Goal: Task Accomplishment & Management: Complete application form

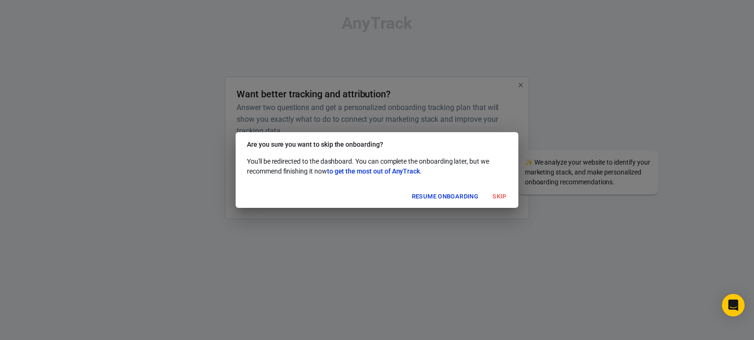
click at [499, 195] on button "Skip" at bounding box center [499, 197] width 30 height 15
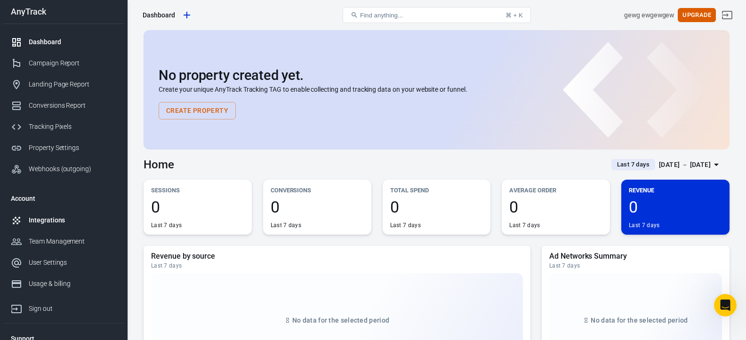
click at [55, 217] on div "Integrations" at bounding box center [73, 221] width 88 height 10
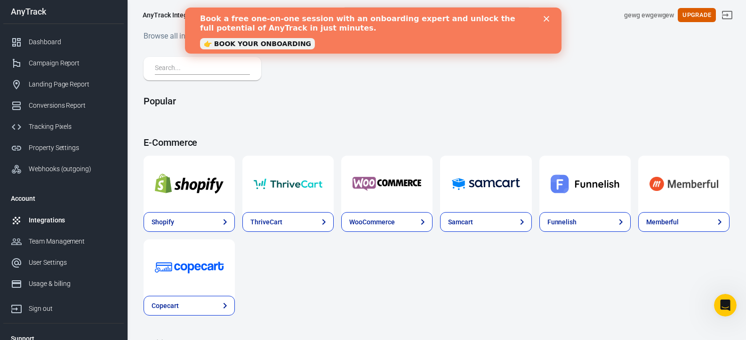
click at [543, 18] on icon "Close" at bounding box center [546, 19] width 6 height 6
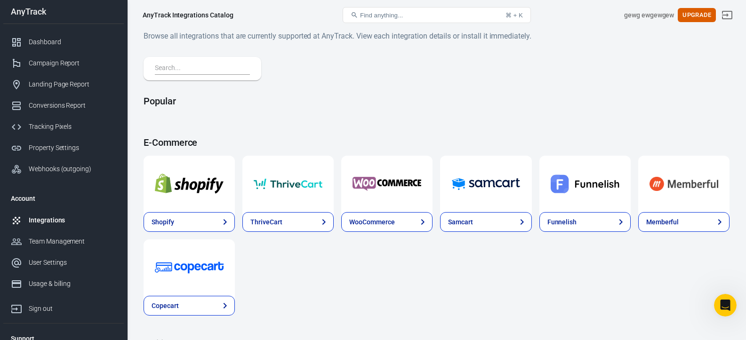
click at [184, 71] on input "text" at bounding box center [200, 69] width 91 height 12
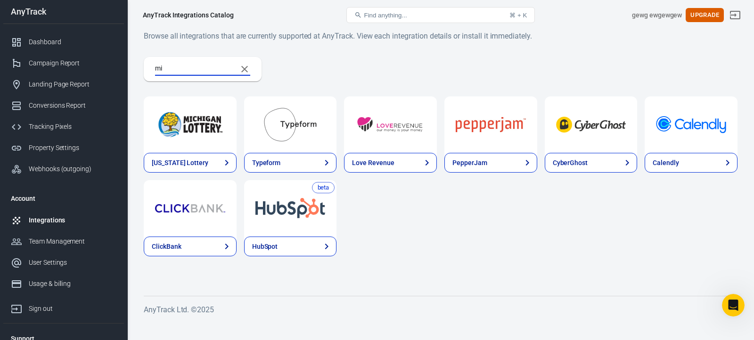
type input "m"
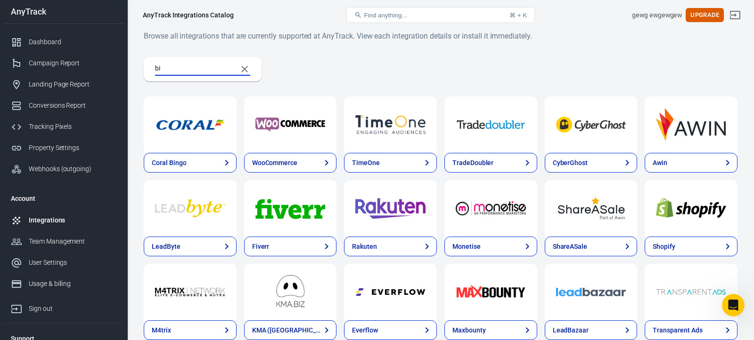
type input "b"
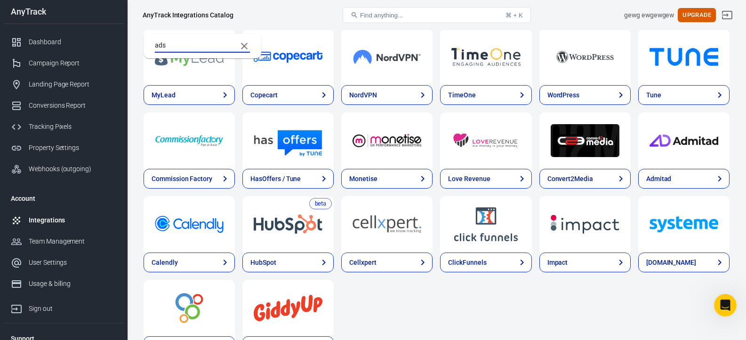
scroll to position [283, 0]
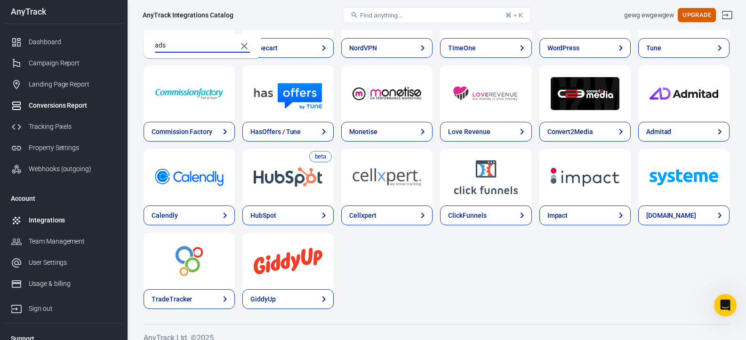
type input "ads"
click at [49, 107] on div "Conversions Report" at bounding box center [73, 106] width 88 height 10
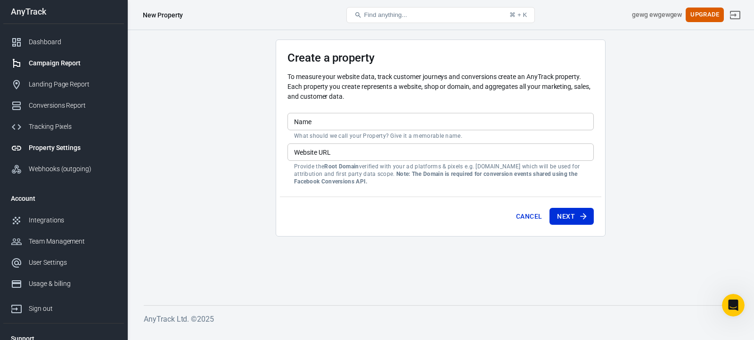
click at [54, 60] on div "Campaign Report" at bounding box center [73, 63] width 88 height 10
click at [65, 56] on link "Campaign Report" at bounding box center [63, 63] width 121 height 21
click at [521, 218] on button "Cancel" at bounding box center [528, 216] width 33 height 17
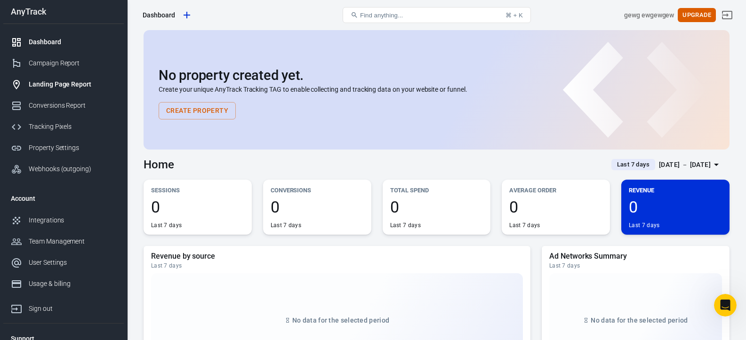
click at [58, 83] on div "Landing Page Report" at bounding box center [73, 85] width 88 height 10
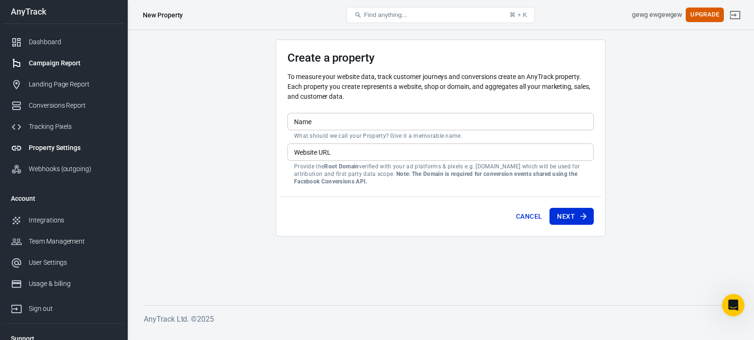
click at [50, 64] on div "Campaign Report" at bounding box center [73, 63] width 88 height 10
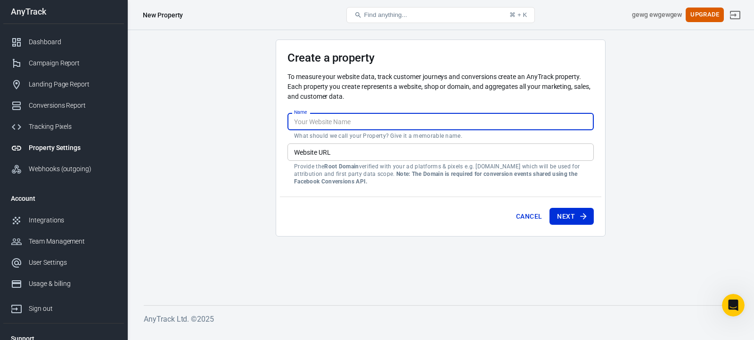
click at [312, 117] on input "Name" at bounding box center [440, 121] width 306 height 17
type input "dsvdsv dv"
click at [326, 150] on input "Website URL" at bounding box center [440, 152] width 306 height 17
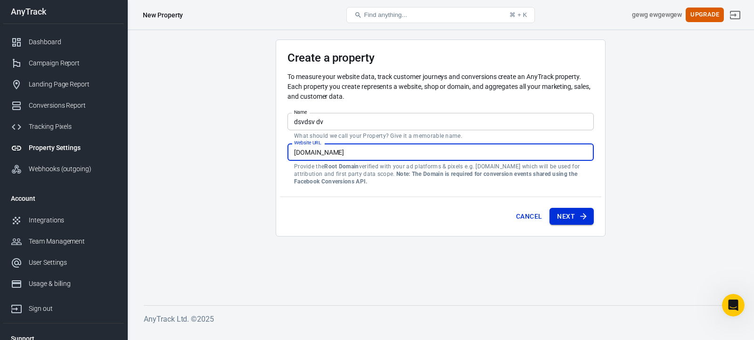
type input "[DOMAIN_NAME]"
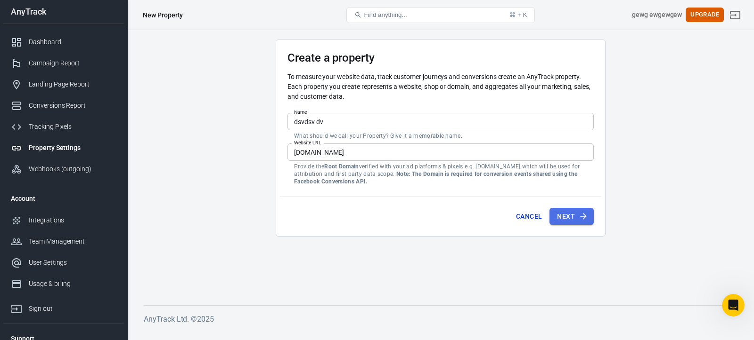
click at [576, 223] on button "Next" at bounding box center [571, 216] width 44 height 17
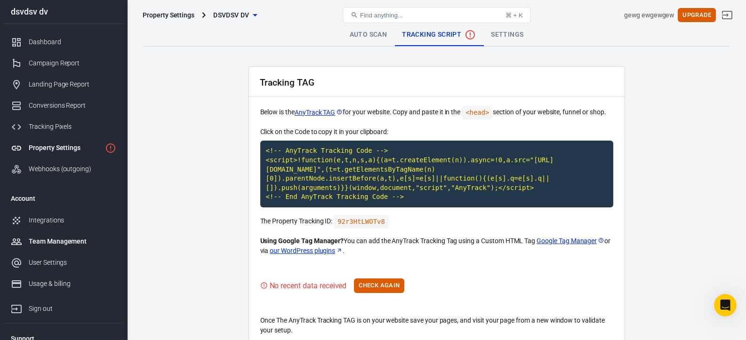
click at [64, 238] on div "Team Management" at bounding box center [73, 242] width 88 height 10
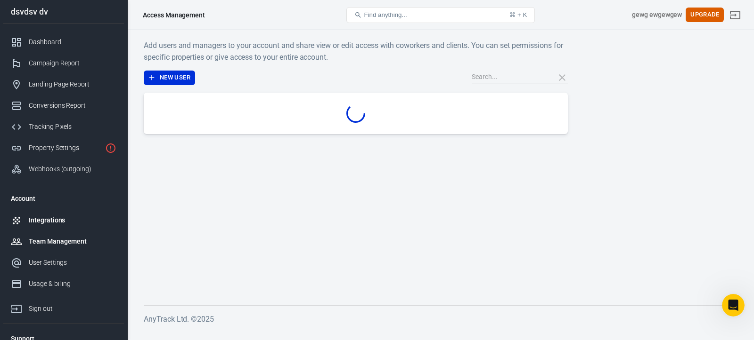
click at [50, 218] on div "Integrations" at bounding box center [73, 221] width 88 height 10
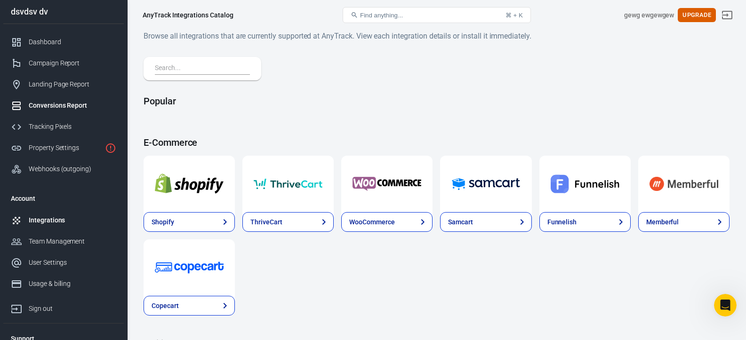
click at [58, 102] on div "Conversions Report" at bounding box center [73, 106] width 88 height 10
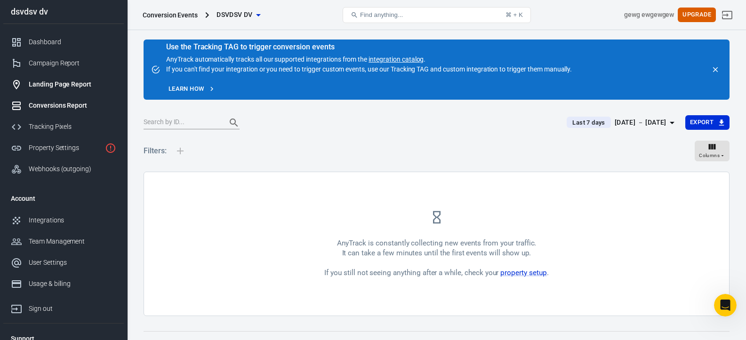
click at [63, 82] on div "Landing Page Report" at bounding box center [73, 85] width 88 height 10
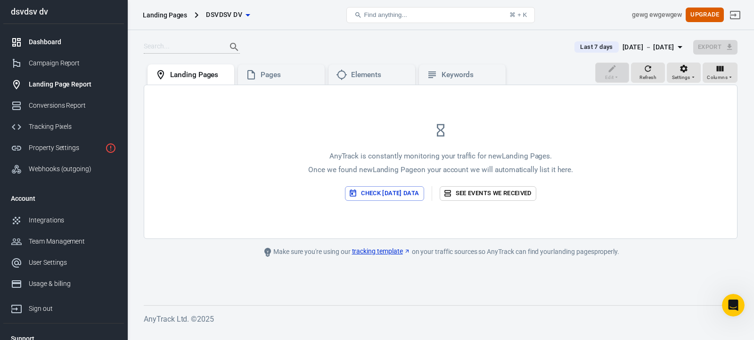
click at [72, 37] on div "Dashboard" at bounding box center [73, 42] width 88 height 10
